Goal: Task Accomplishment & Management: Use online tool/utility

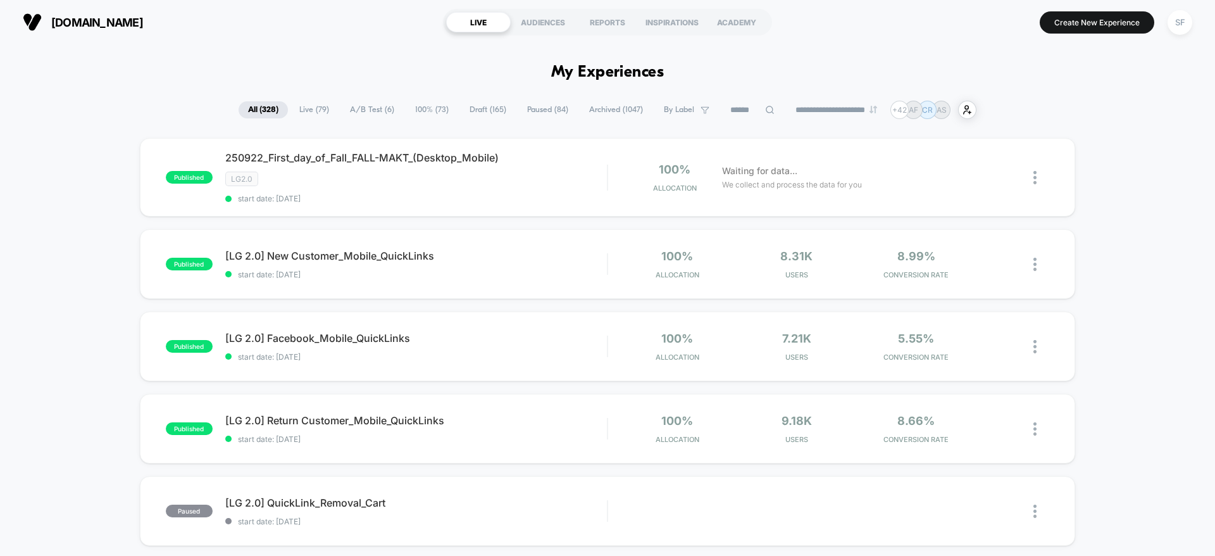
click at [727, 105] on input at bounding box center [752, 110] width 63 height 15
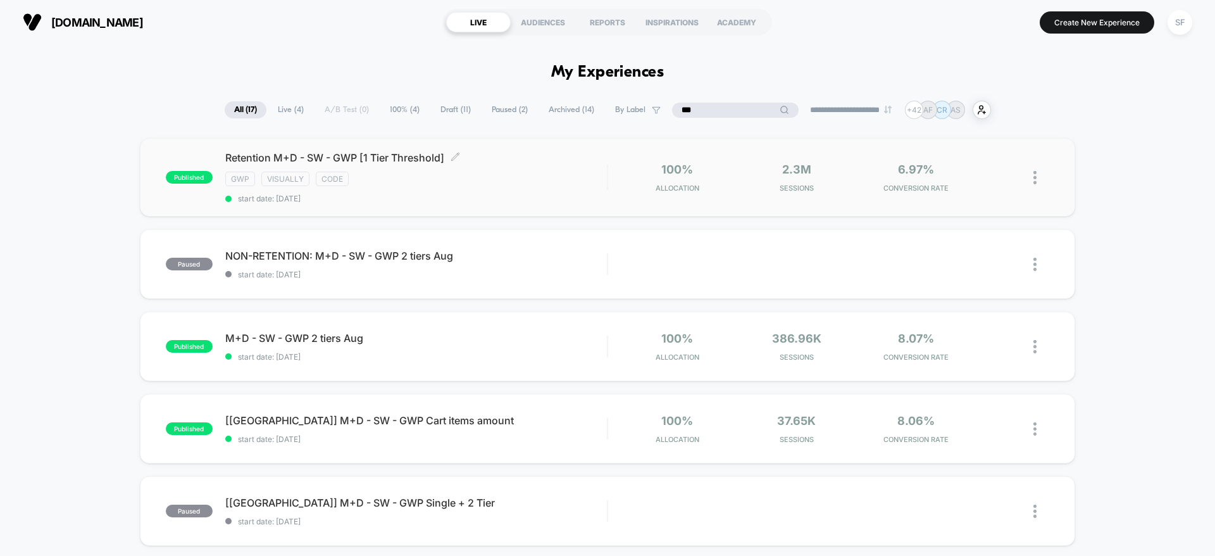
type input "***"
click at [479, 194] on span "start date: [DATE]" at bounding box center [416, 198] width 382 height 9
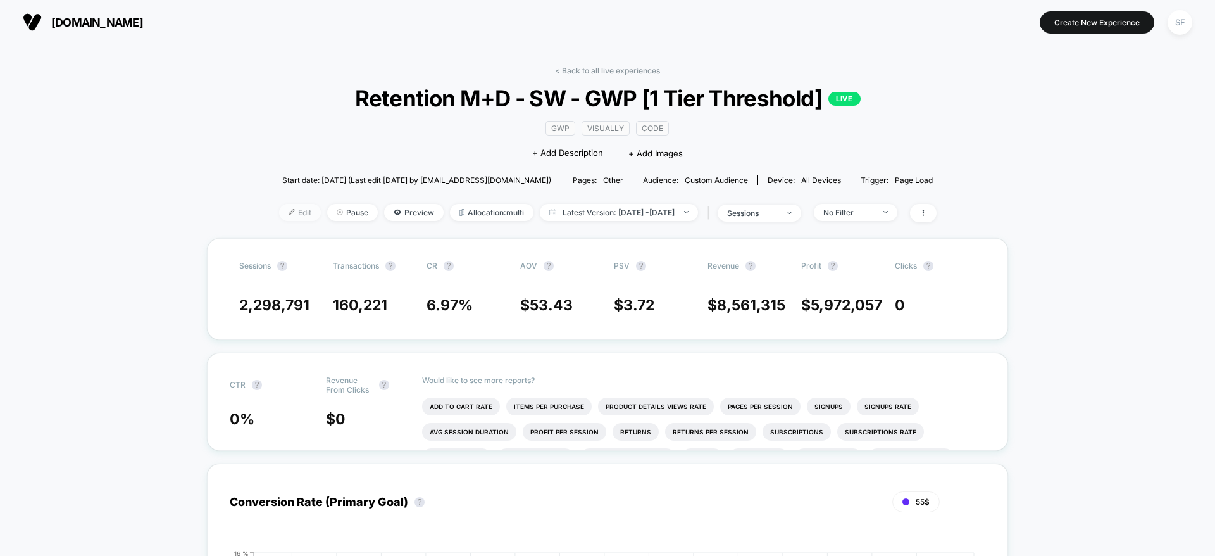
click at [279, 206] on span "Edit" at bounding box center [300, 212] width 42 height 17
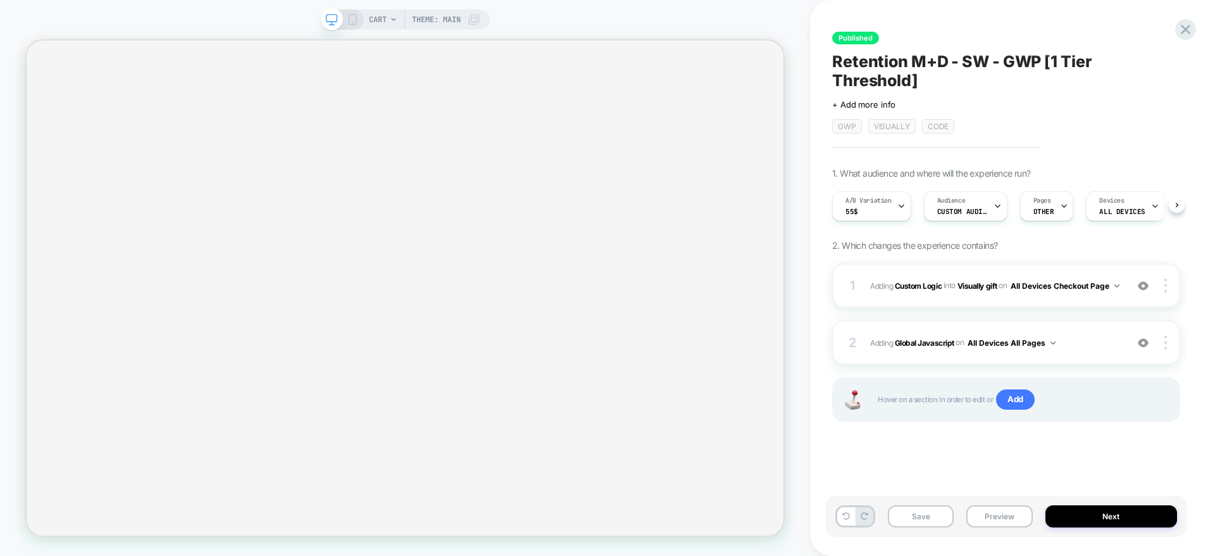
scroll to position [0, 1]
click at [1090, 293] on span "#_loomi_addon_1733312864681_dup1735724305_dup1735849088_dup1736451435_dup174730…" at bounding box center [995, 286] width 250 height 16
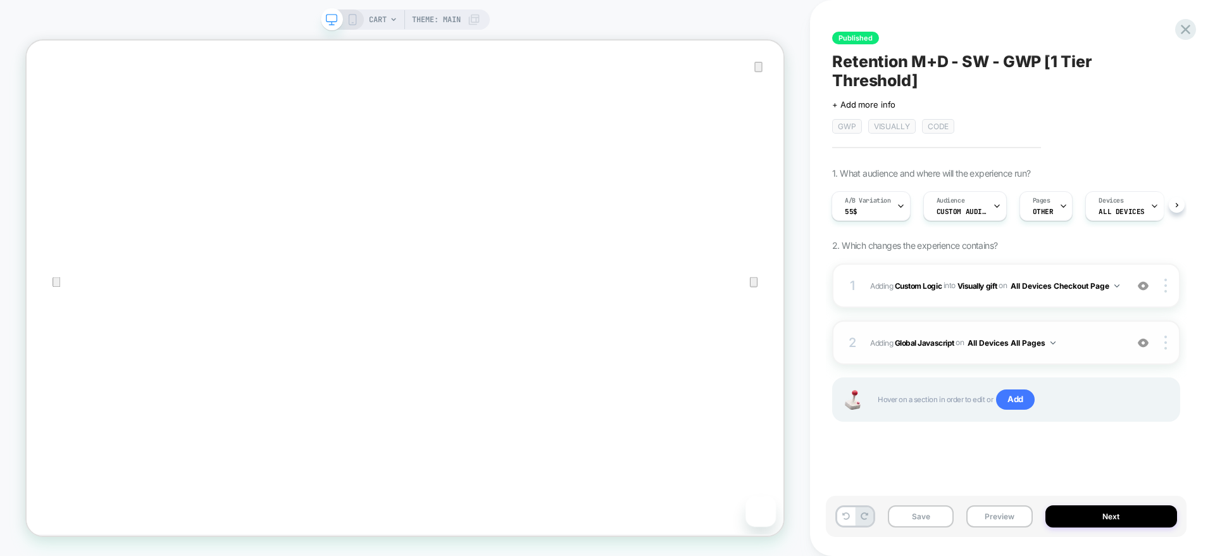
click at [1101, 335] on span "Adding Global Javascript on All Devices All Pages" at bounding box center [995, 343] width 250 height 16
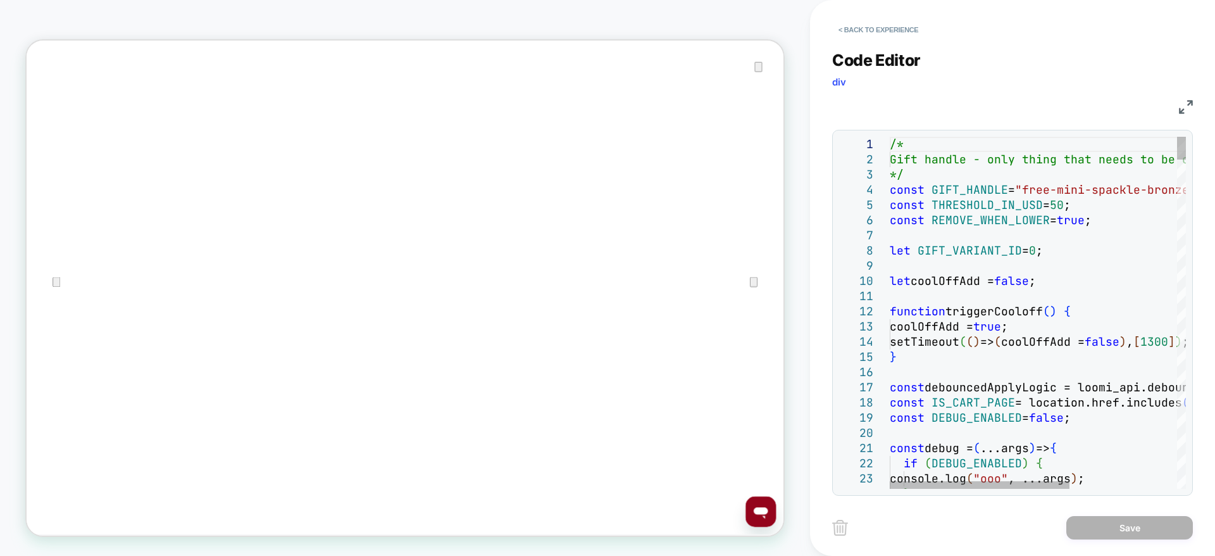
scroll to position [0, 0]
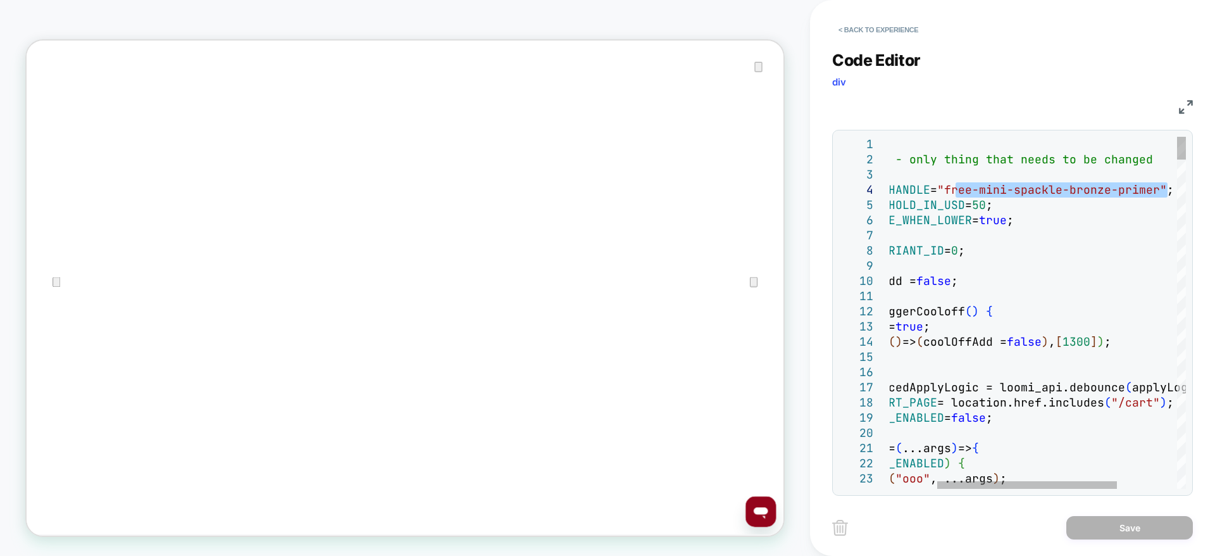
type textarea "**********"
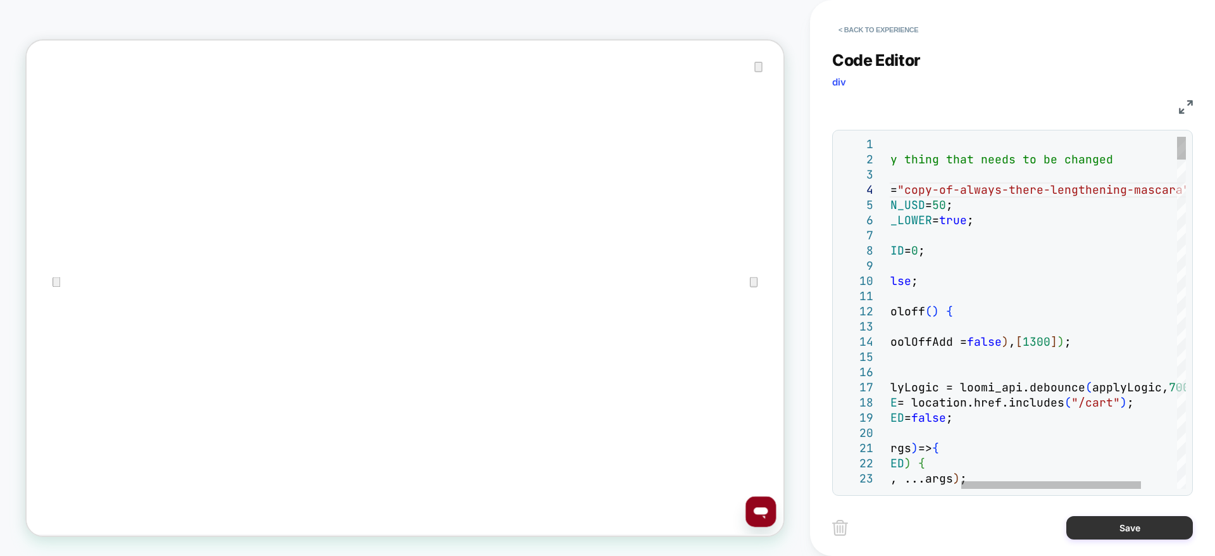
click at [1166, 530] on button "Save" at bounding box center [1130, 527] width 127 height 23
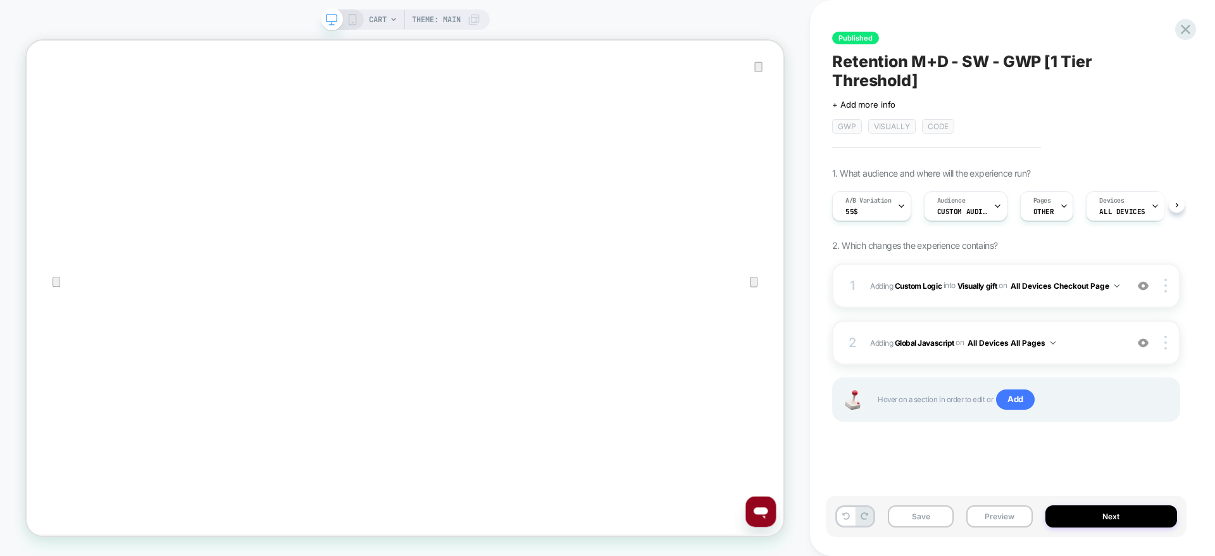
scroll to position [0, 1]
click at [924, 516] on button "Save" at bounding box center [921, 516] width 66 height 22
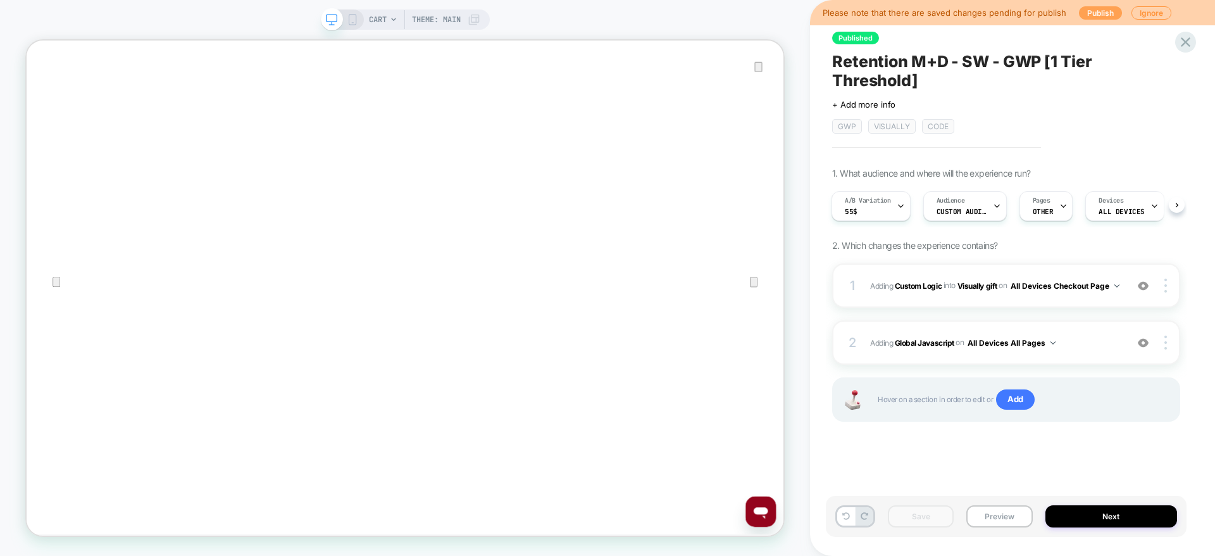
click at [1096, 16] on button "Publish" at bounding box center [1100, 12] width 43 height 13
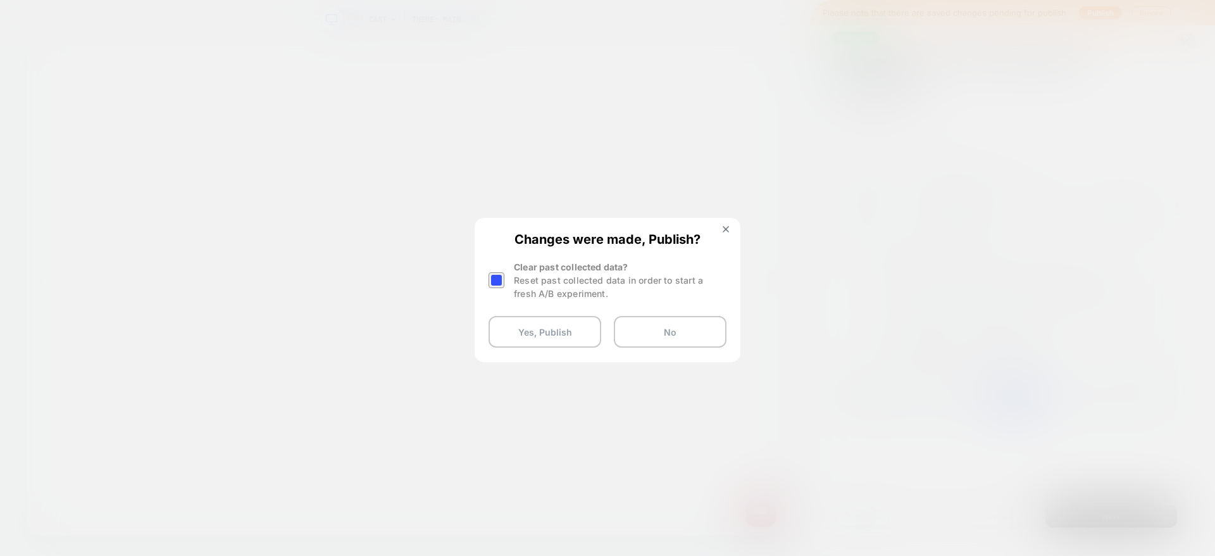
click at [499, 273] on div at bounding box center [497, 280] width 16 height 16
click at [545, 345] on button "Yes, Publish" at bounding box center [545, 332] width 113 height 32
